Goal: Navigation & Orientation: Go to known website

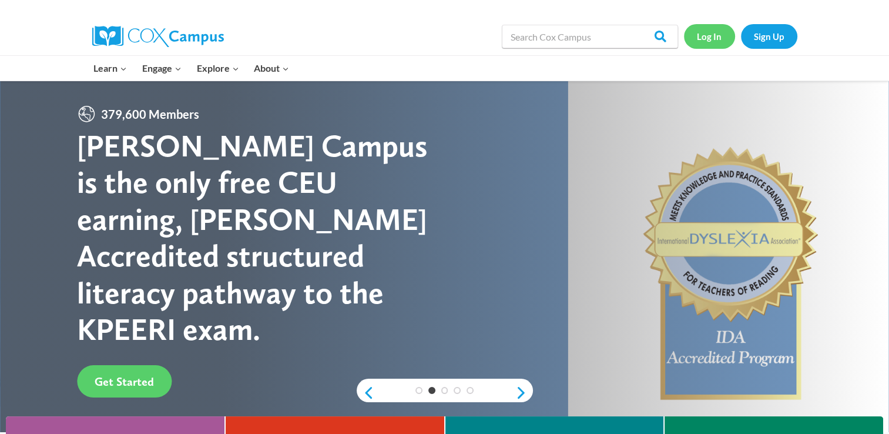
click at [712, 33] on link "Log In" at bounding box center [709, 36] width 51 height 24
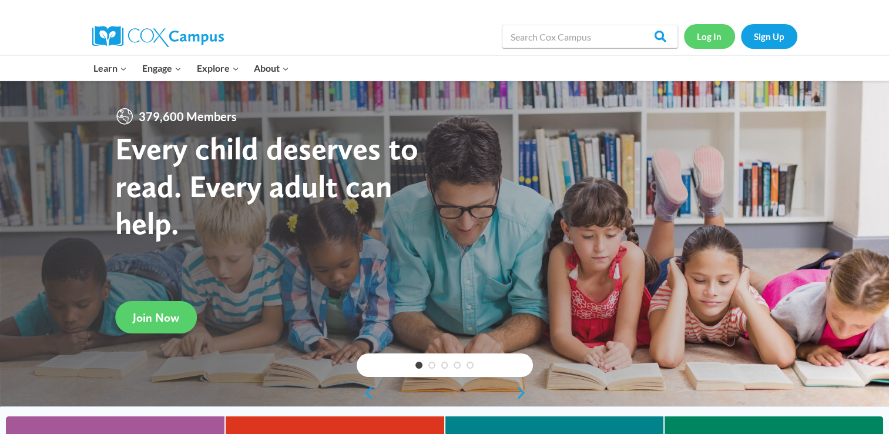
click at [709, 34] on link "Log In" at bounding box center [709, 36] width 51 height 24
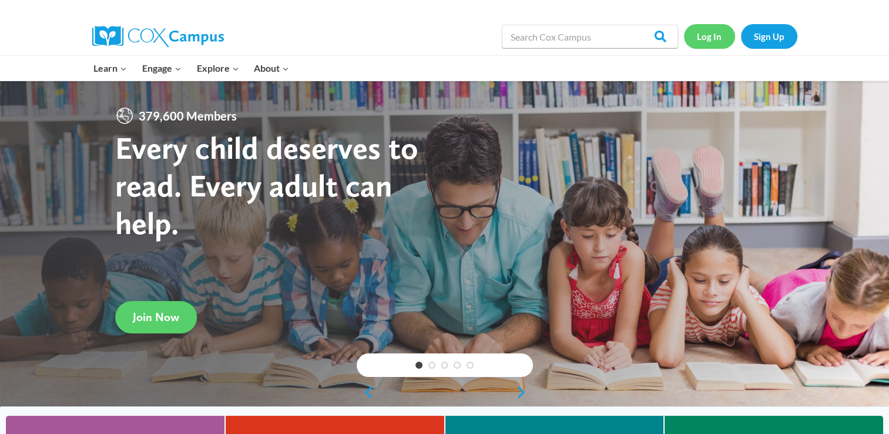
click at [702, 35] on link "Log In" at bounding box center [709, 36] width 51 height 24
